Goal: Transaction & Acquisition: Purchase product/service

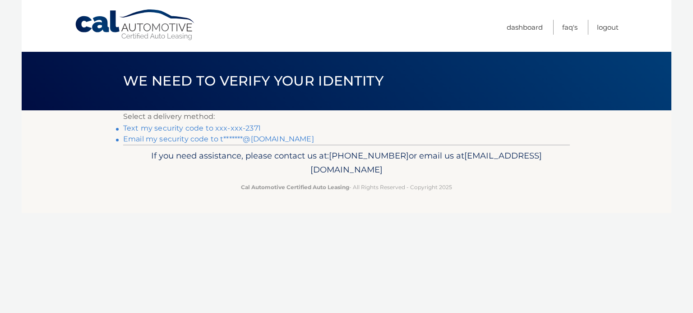
click at [212, 128] on link "Text my security code to xxx-xxx-2371" at bounding box center [192, 128] width 138 height 9
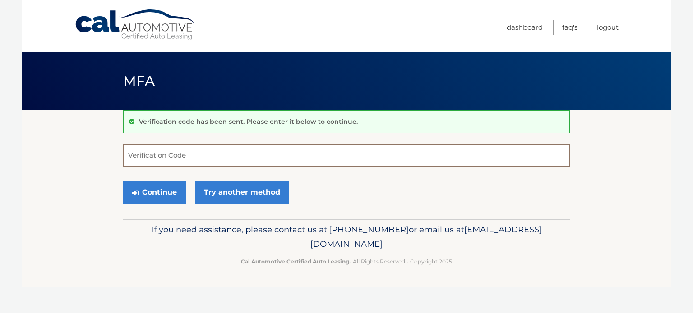
click at [153, 149] on input "Verification Code" at bounding box center [346, 155] width 446 height 23
click at [186, 159] on input "Verification Code" at bounding box center [346, 155] width 446 height 23
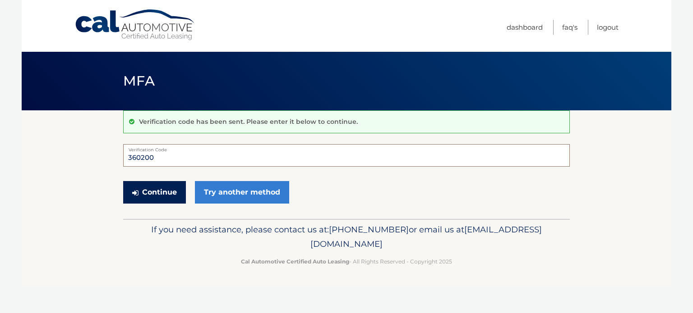
type input "360200"
click at [154, 186] on button "Continue" at bounding box center [154, 192] width 63 height 23
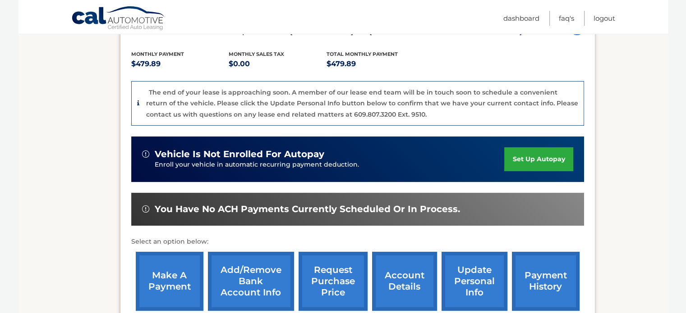
scroll to position [180, 0]
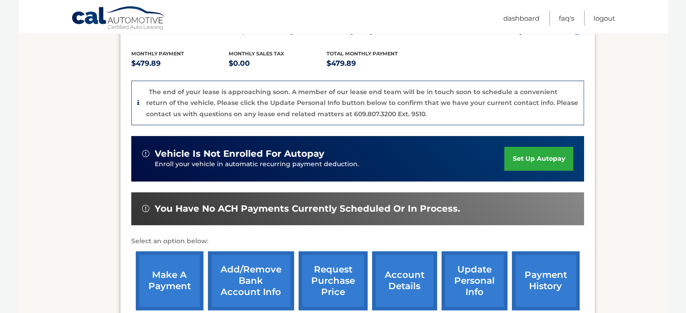
click at [167, 265] on link "make a payment" at bounding box center [170, 281] width 68 height 59
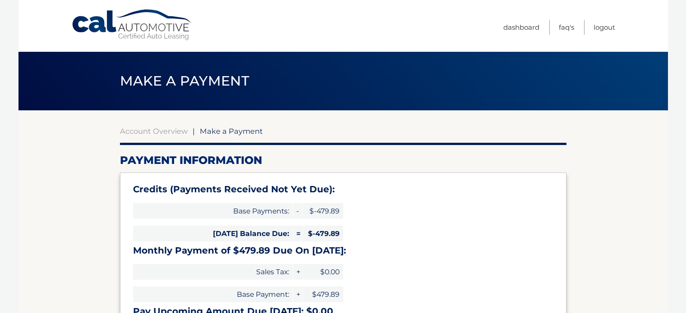
select select "NGE4Mzg5ZWMtMmYxNi00NTgxLThlNzMtMThhYzgxYWM2Mzg2"
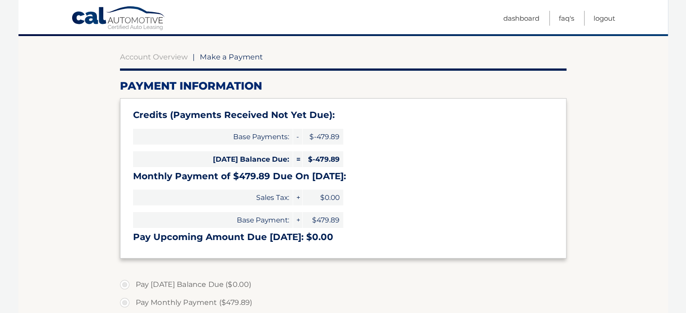
scroll to position [135, 0]
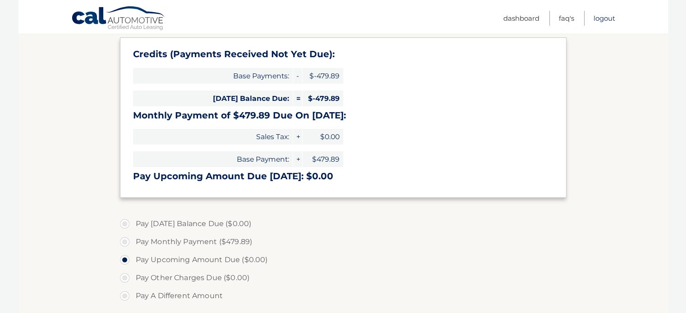
click at [602, 20] on link "Logout" at bounding box center [604, 18] width 22 height 15
